Goal: Book appointment/travel/reservation

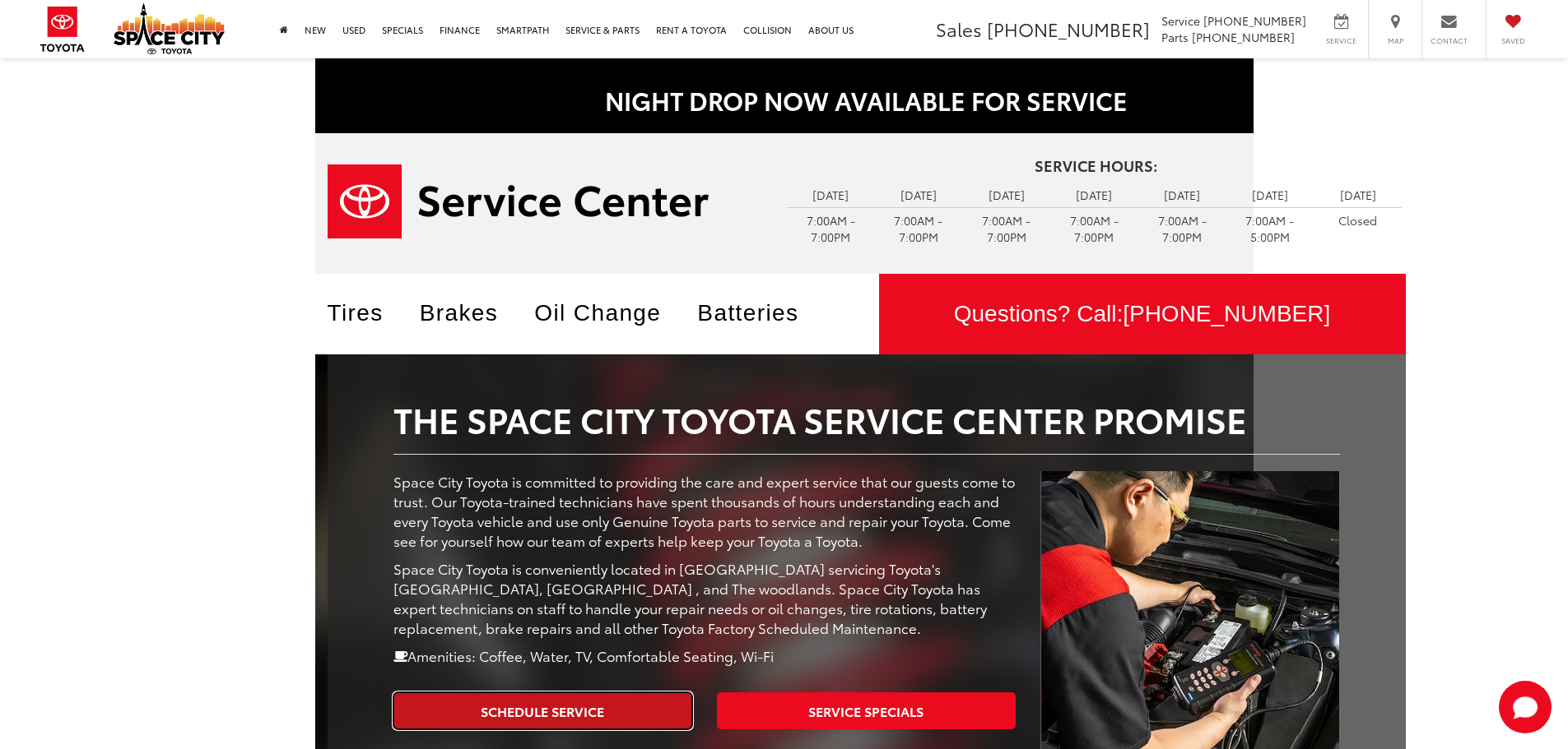
click at [531, 711] on link "Schedule Service" at bounding box center [543, 711] width 299 height 37
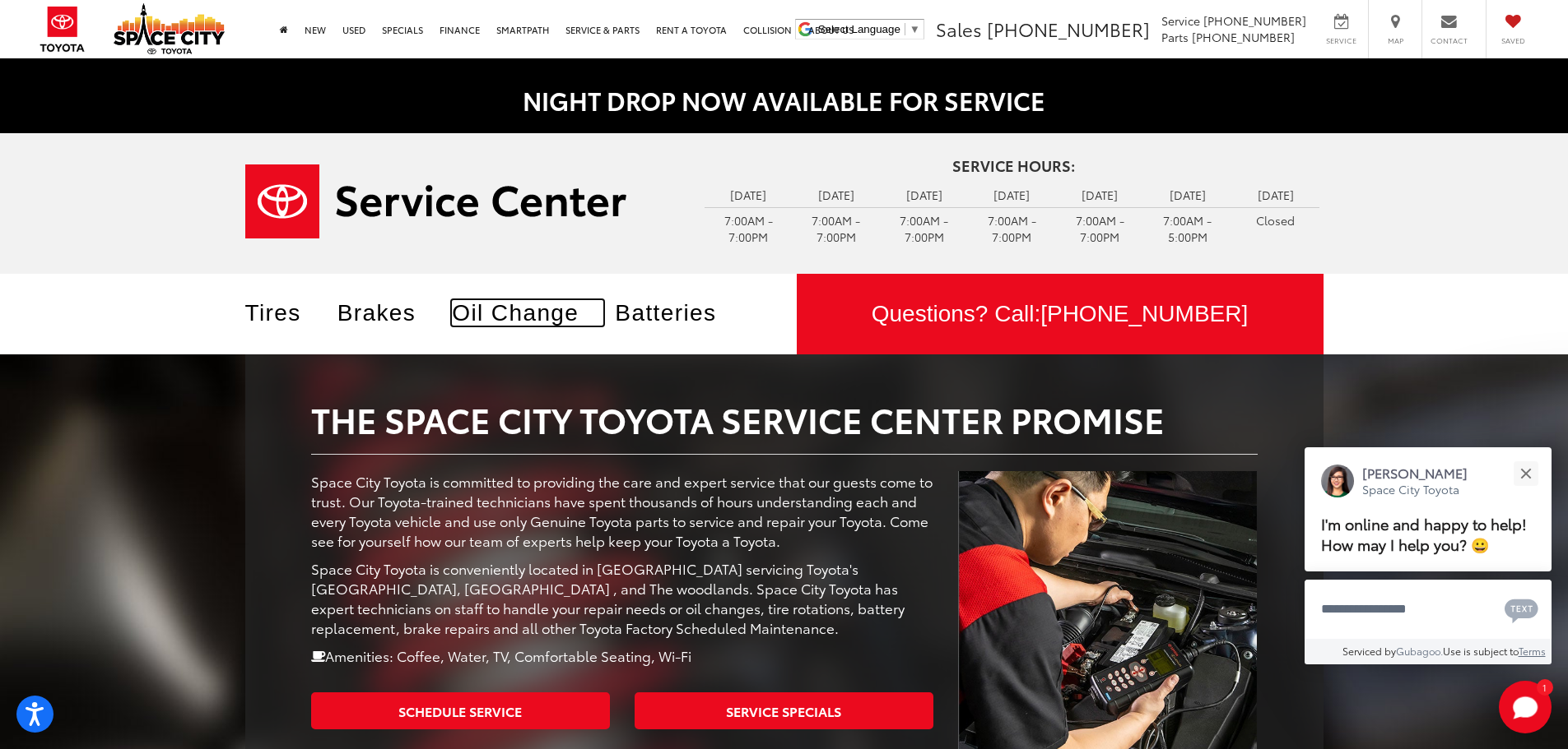
click at [528, 316] on link "Oil Change" at bounding box center [527, 313] width 151 height 26
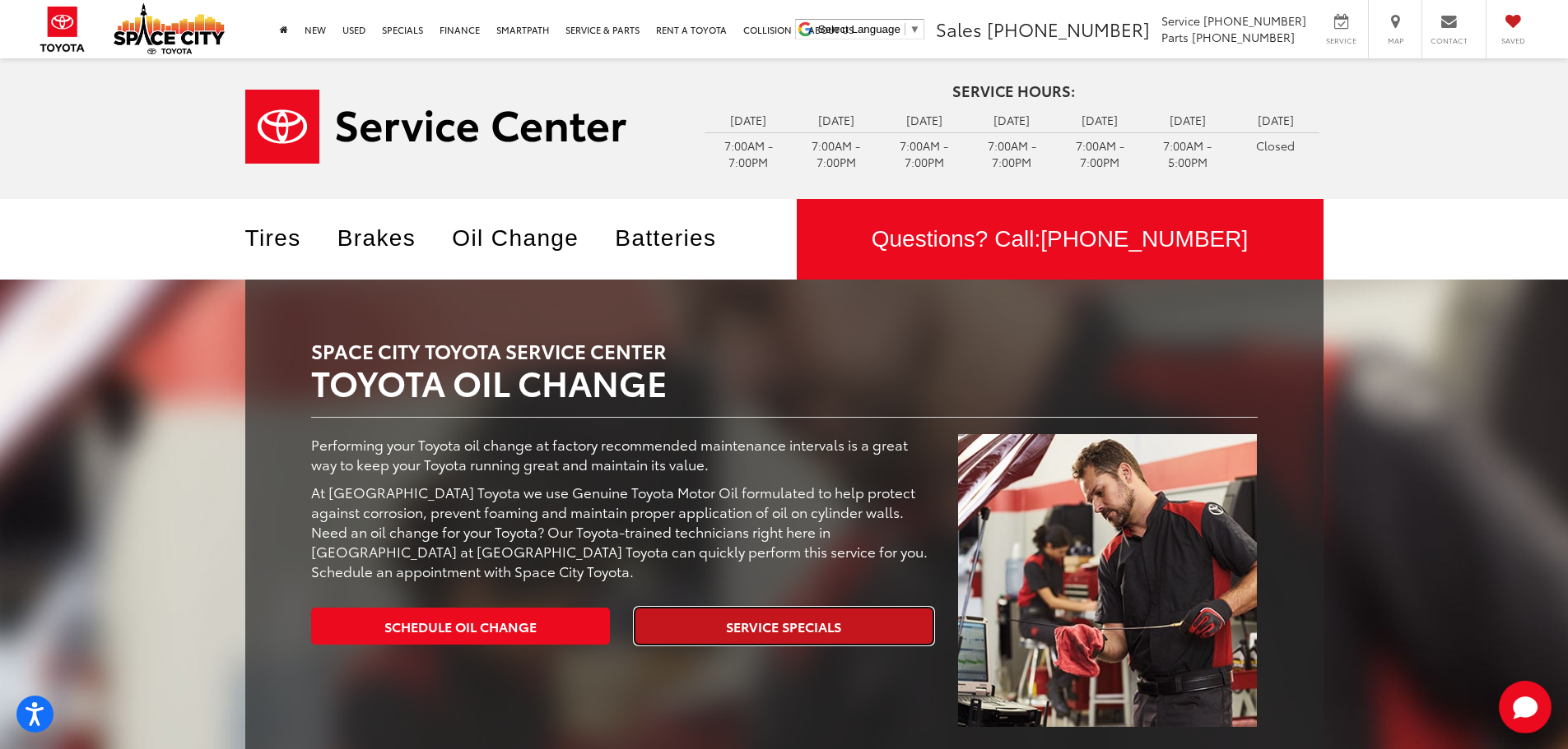
click at [811, 628] on link "Service Specials" at bounding box center [784, 626] width 299 height 37
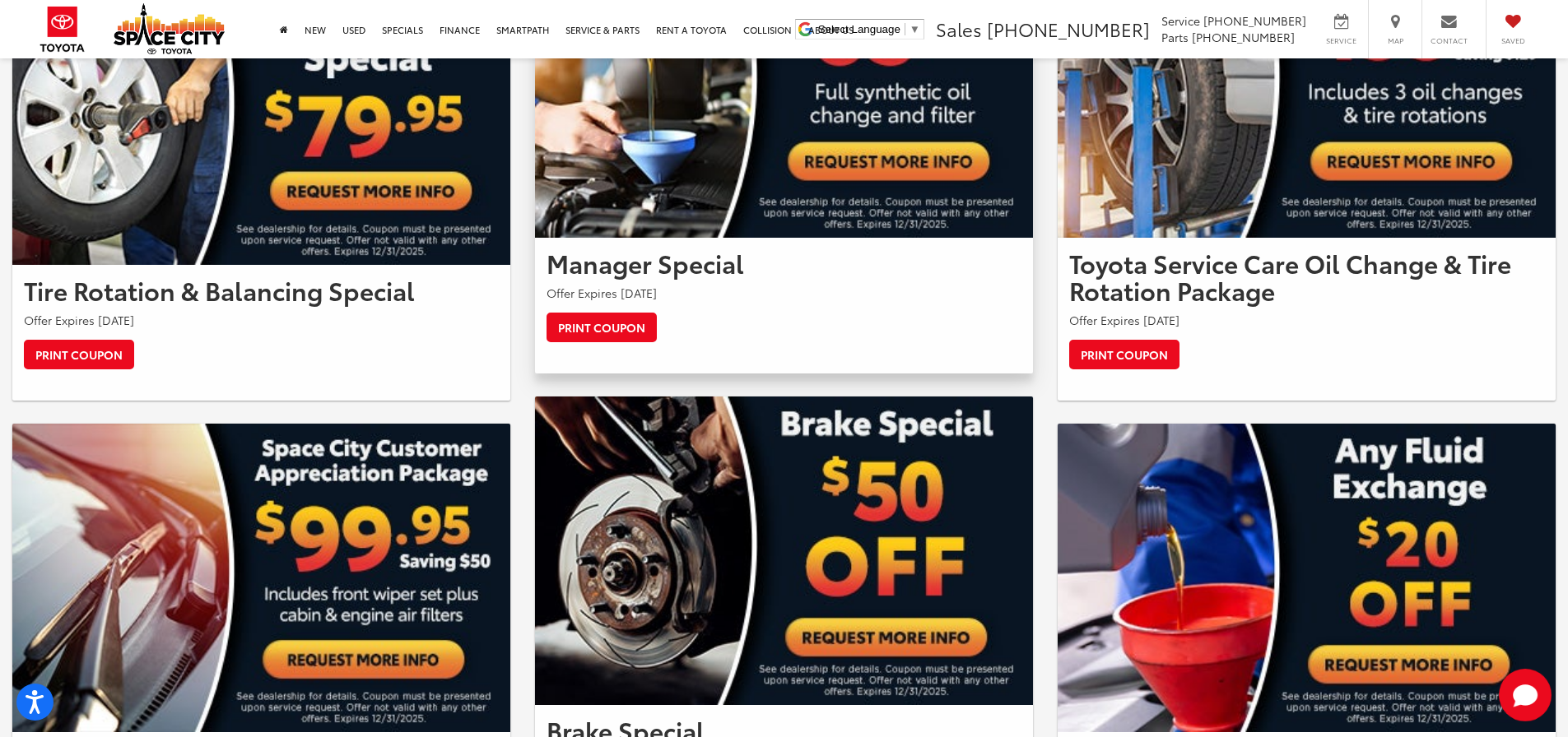
scroll to position [1070, 0]
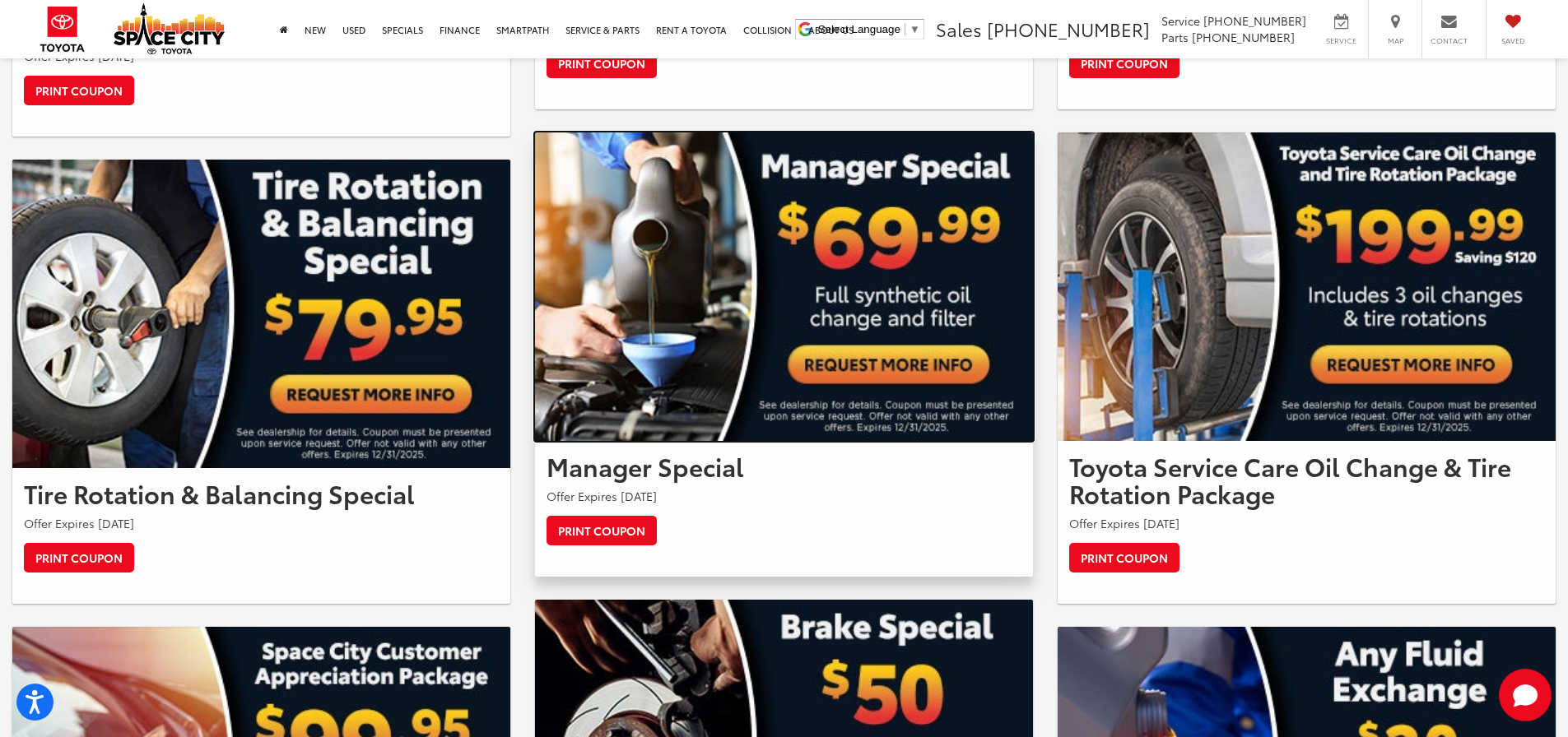
click at [881, 371] on img at bounding box center [784, 287] width 498 height 309
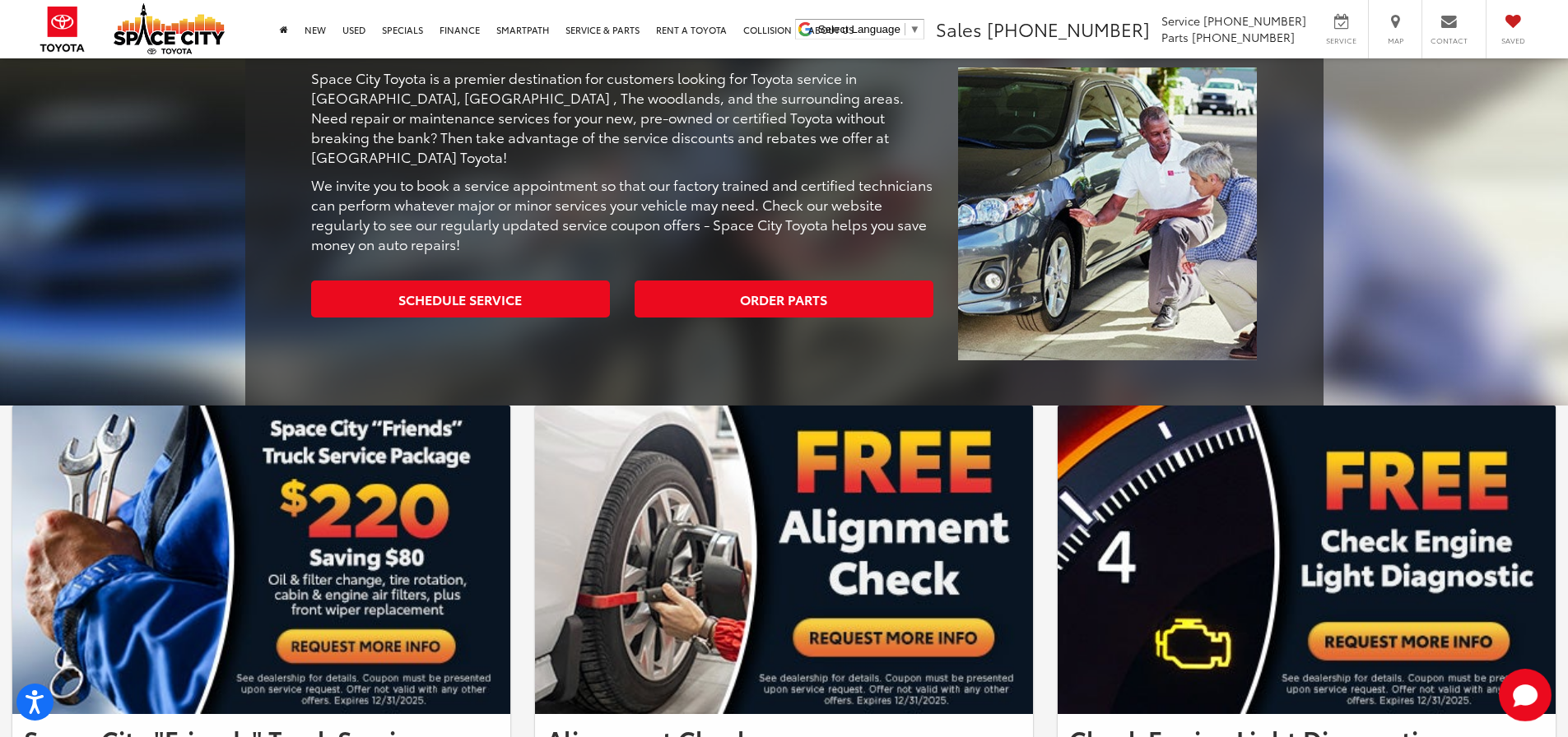
scroll to position [0, 0]
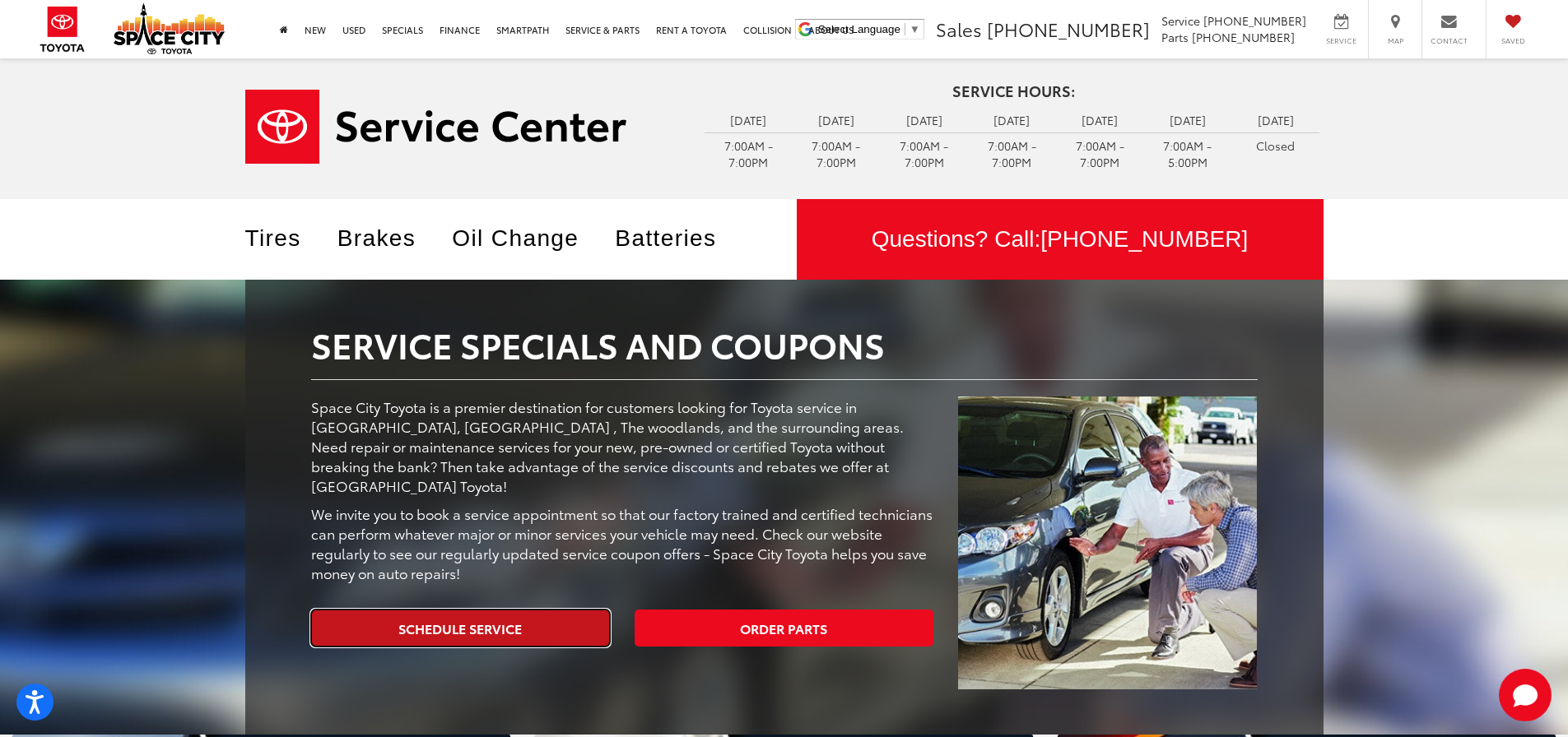
click at [466, 610] on link "Schedule Service" at bounding box center [461, 628] width 299 height 37
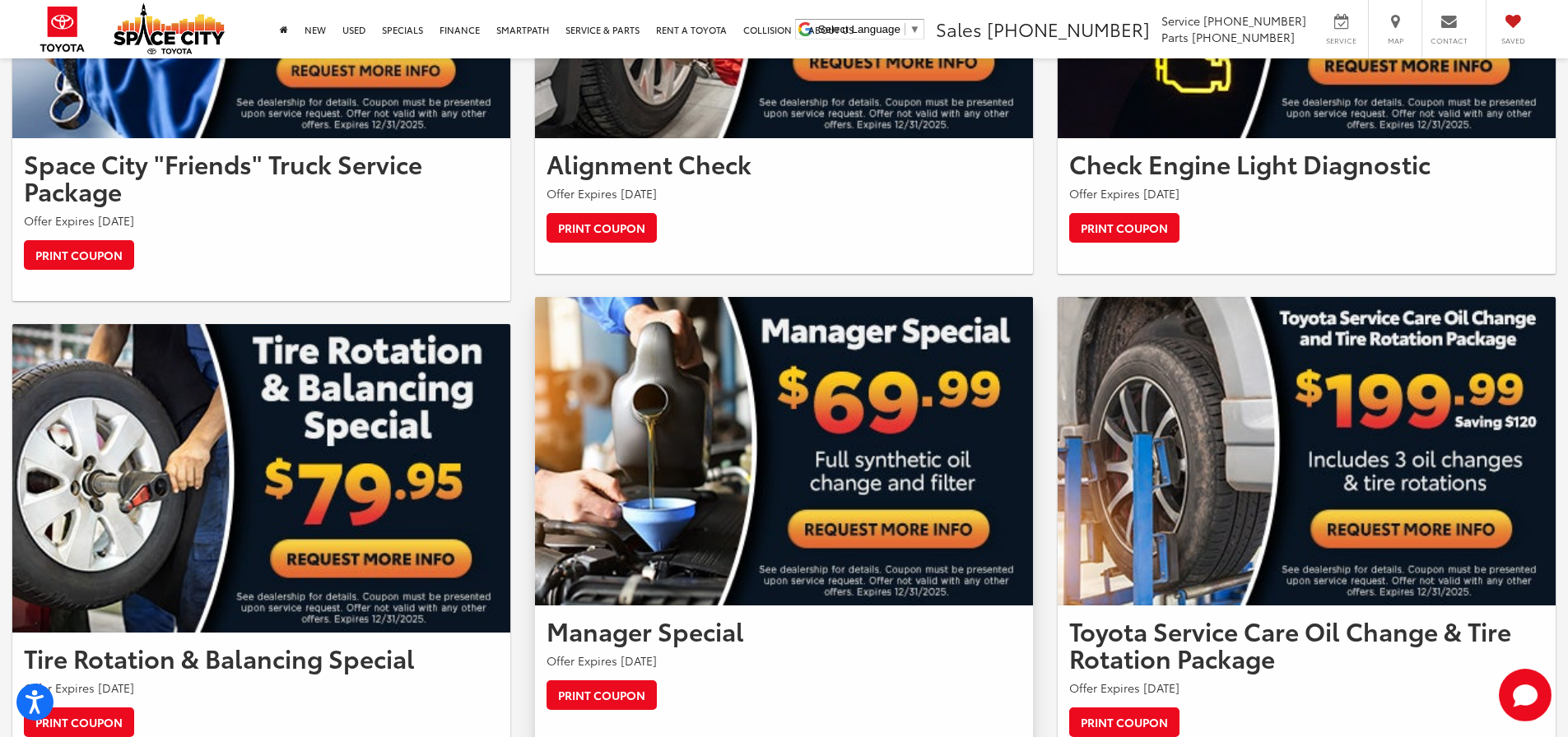
scroll to position [987, 0]
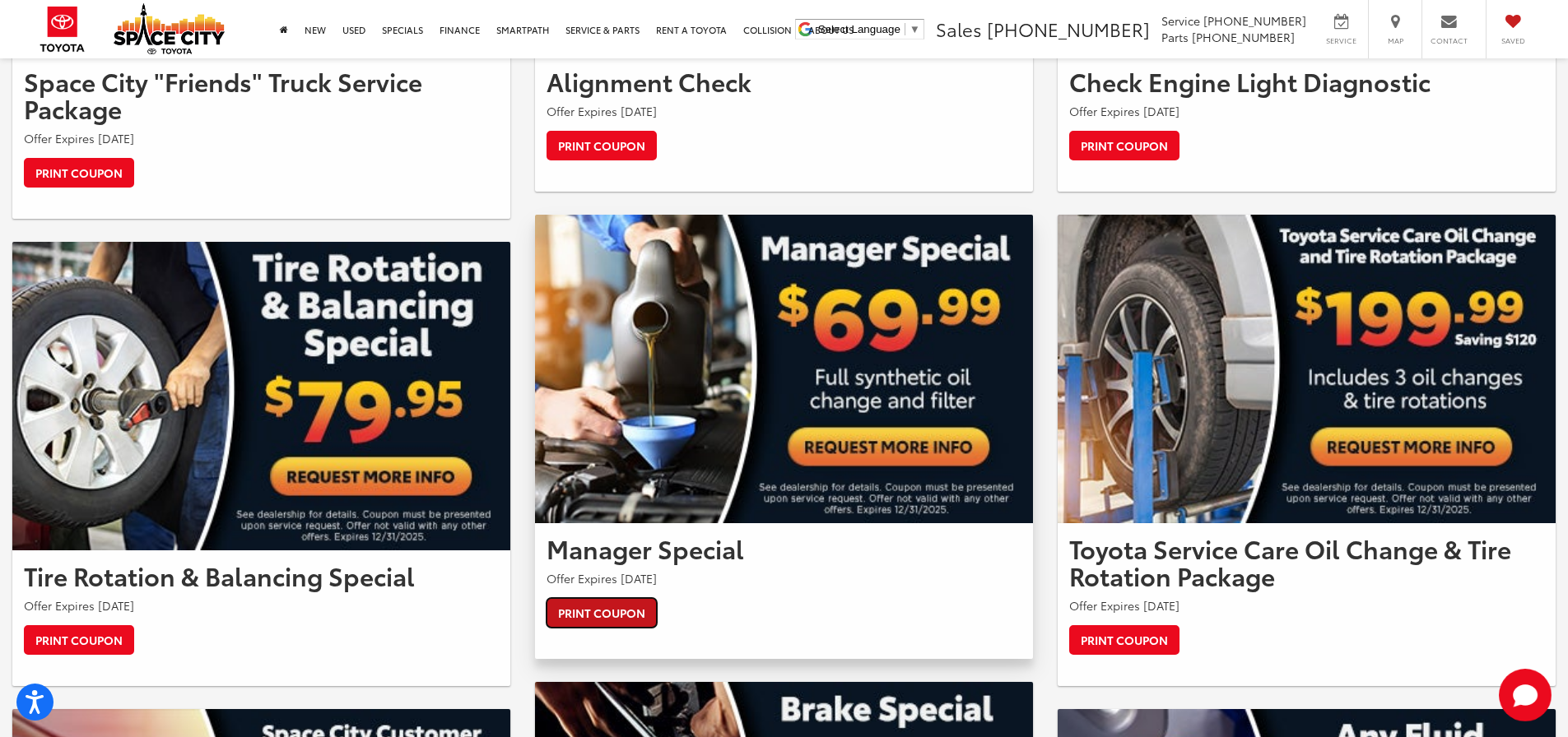
drag, startPoint x: 604, startPoint y: 606, endPoint x: 688, endPoint y: 374, distance: 246.7
click at [604, 606] on link "Print Coupon" at bounding box center [601, 612] width 110 height 30
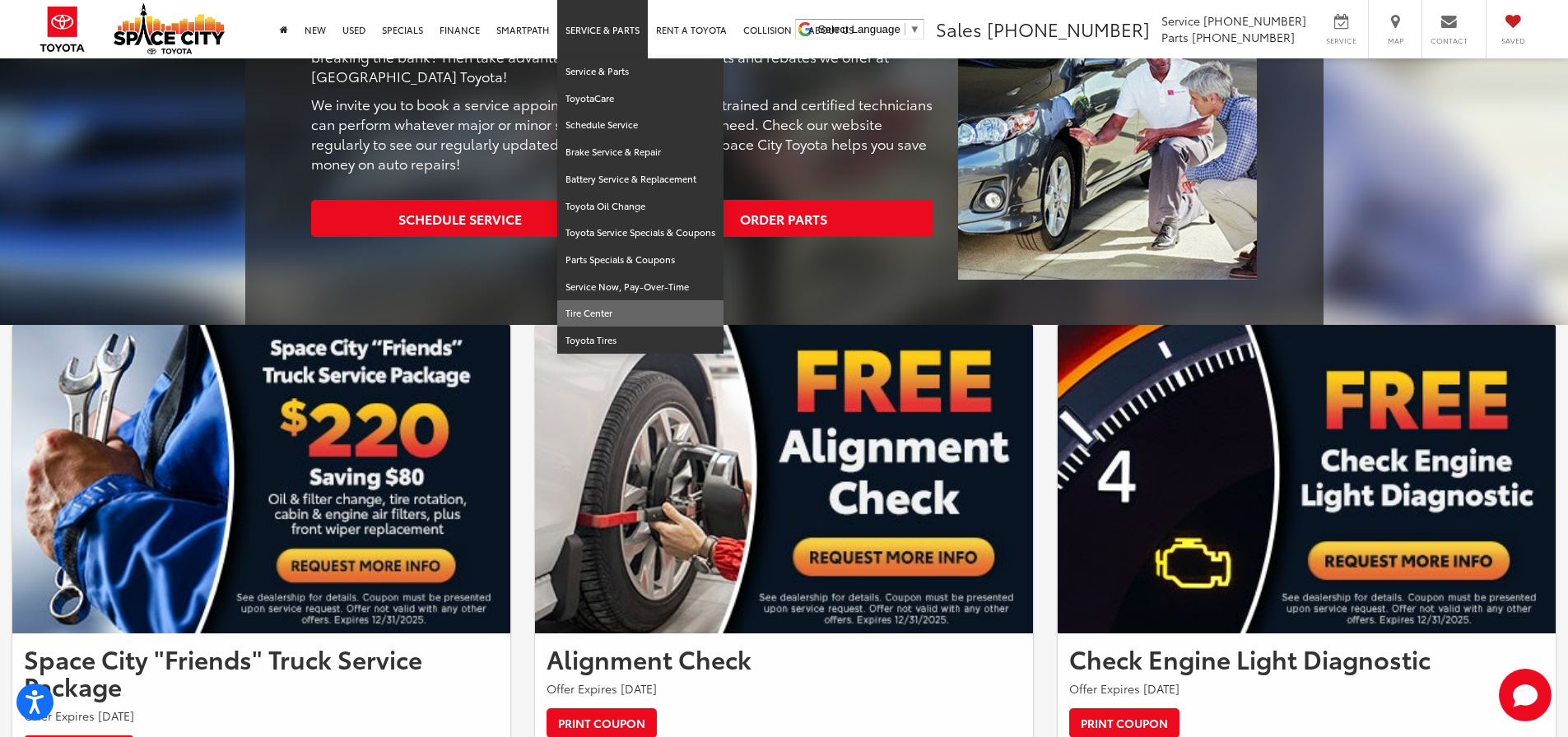
scroll to position [0, 0]
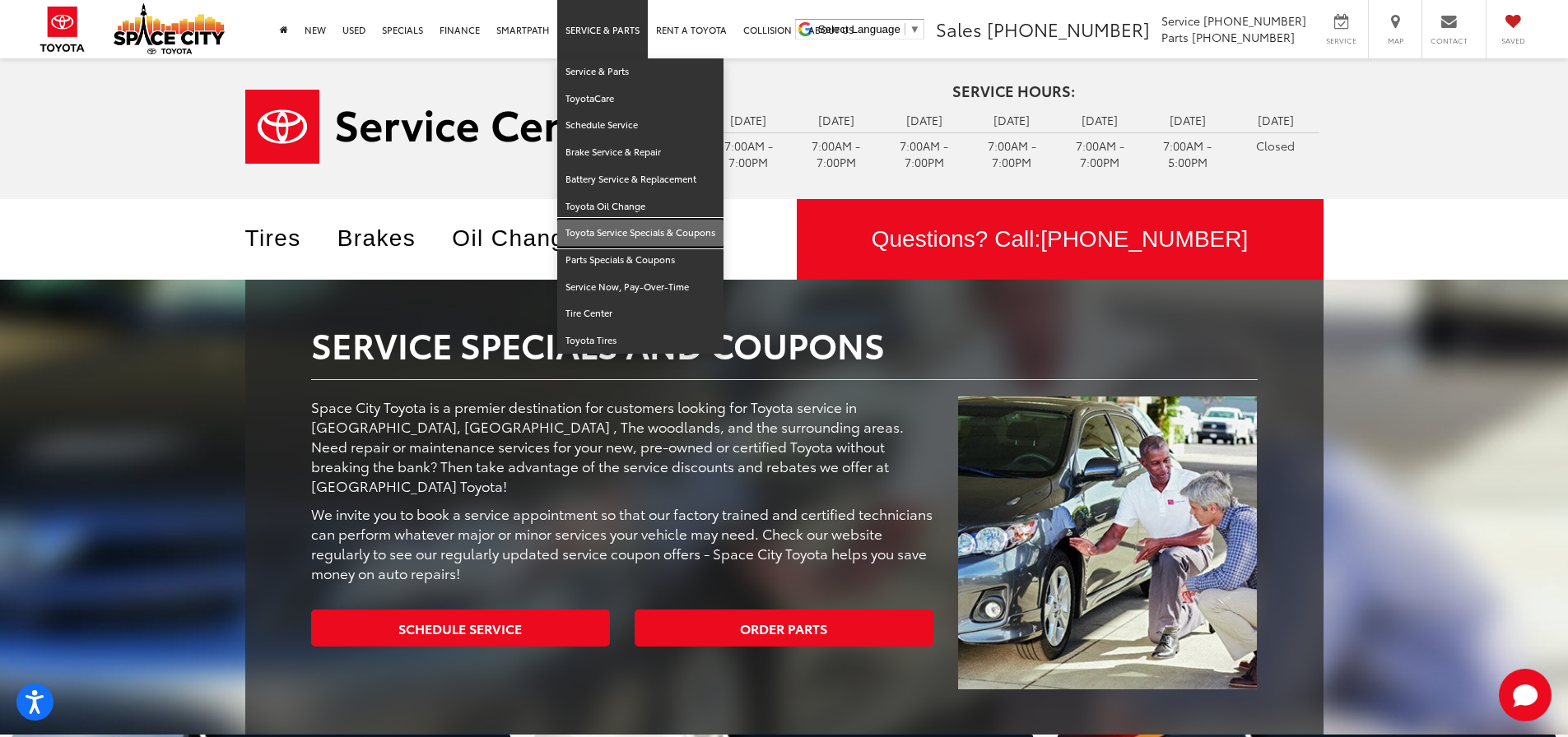
click at [623, 234] on link "Toyota Service Specials & Coupons" at bounding box center [640, 233] width 166 height 27
click at [606, 123] on link "Schedule Service" at bounding box center [640, 125] width 166 height 27
